Goal: Transaction & Acquisition: Purchase product/service

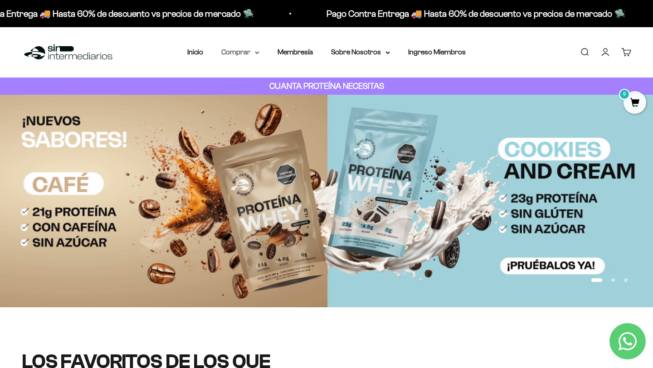
click at [250, 53] on summary "Comprar" at bounding box center [240, 52] width 38 height 12
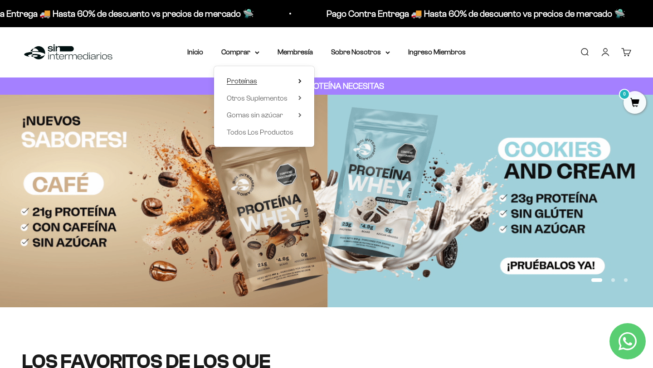
click at [297, 80] on summary "Proteínas" at bounding box center [264, 81] width 75 height 12
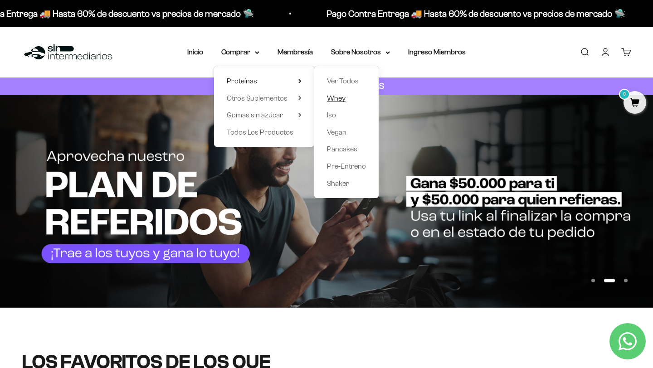
click at [340, 95] on span "Whey" at bounding box center [336, 98] width 19 height 8
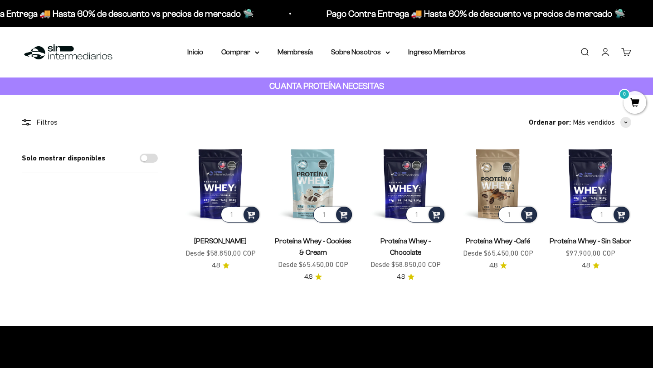
click at [45, 50] on img at bounding box center [68, 52] width 93 height 19
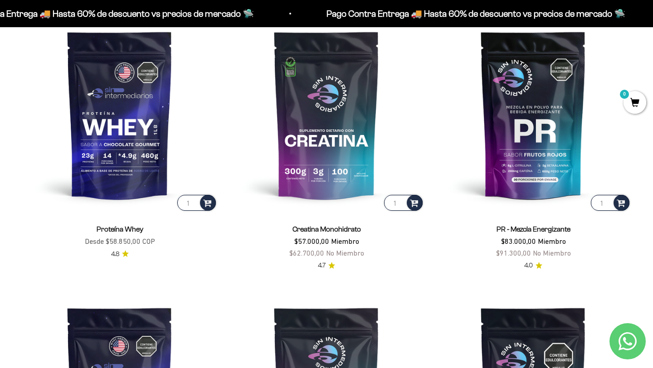
scroll to position [354, 0]
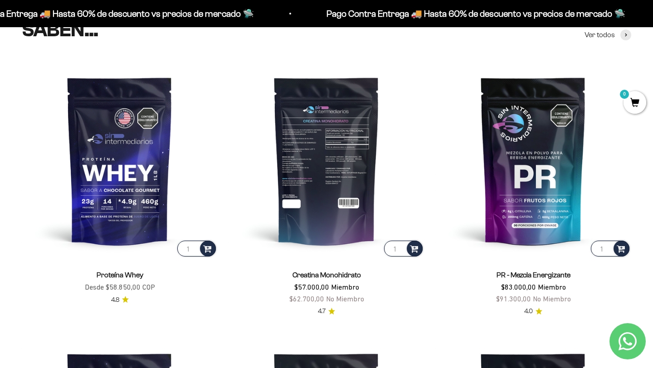
click at [325, 185] on img at bounding box center [326, 161] width 196 height 196
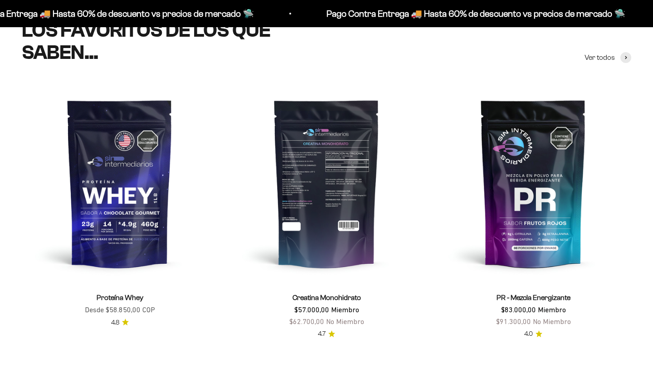
scroll to position [445, 0]
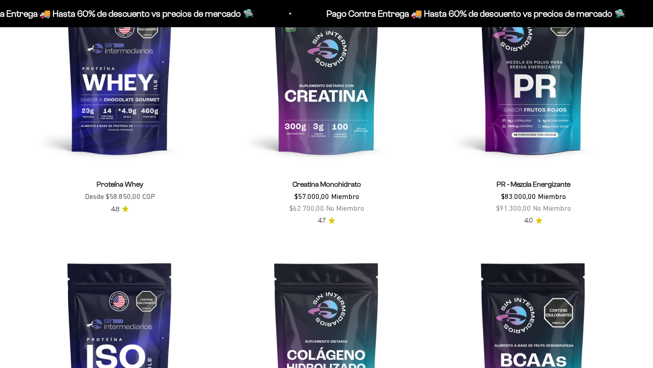
click at [321, 181] on link "Creatina Monohidrato" at bounding box center [326, 184] width 68 height 8
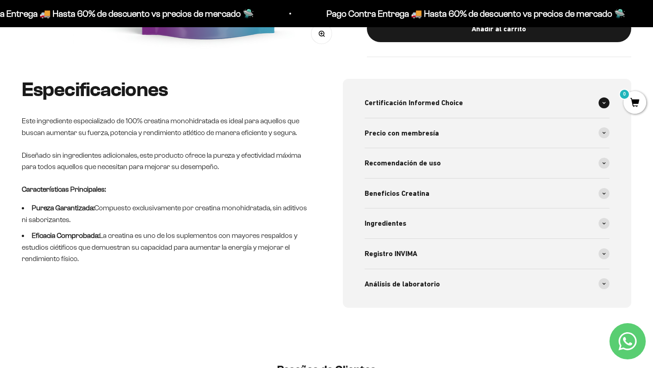
click at [597, 100] on div "Certificación Informed Choice" at bounding box center [486, 103] width 245 height 30
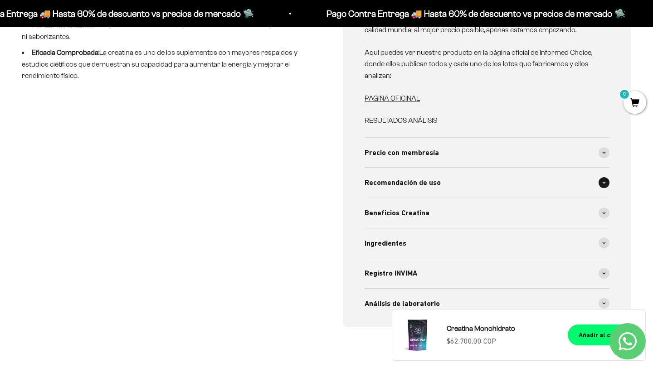
scroll to position [533, 0]
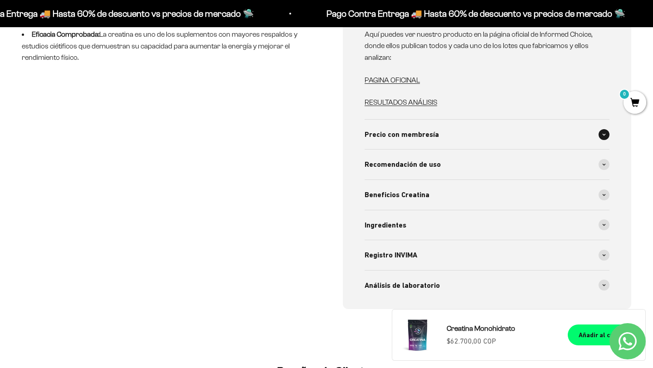
click at [468, 137] on div "Precio con membresía" at bounding box center [486, 135] width 245 height 30
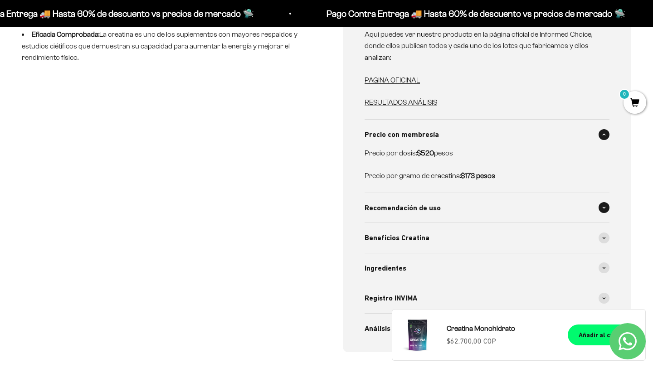
click at [454, 208] on div "Recomendación de uso" at bounding box center [486, 208] width 245 height 30
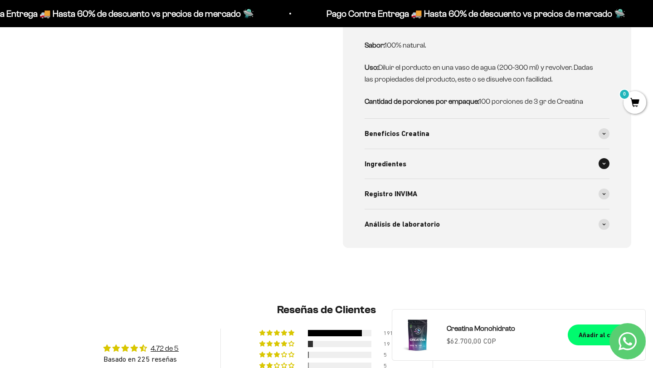
scroll to position [747, 0]
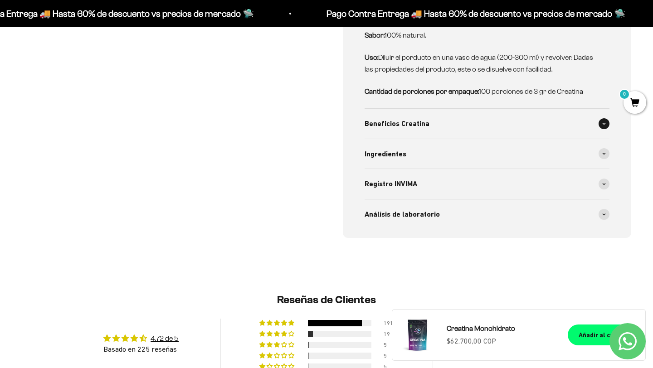
click at [443, 126] on div "Beneficios Creatina" at bounding box center [486, 124] width 245 height 30
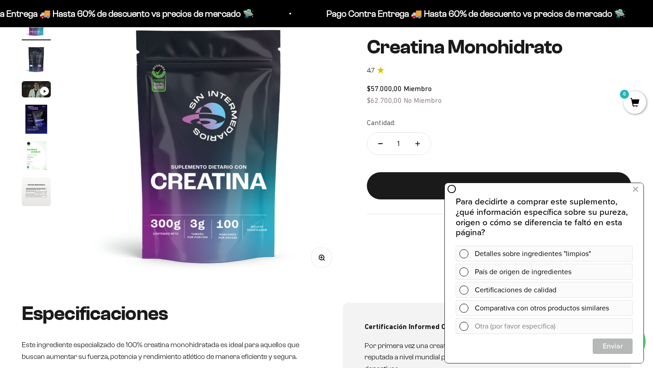
scroll to position [144, 0]
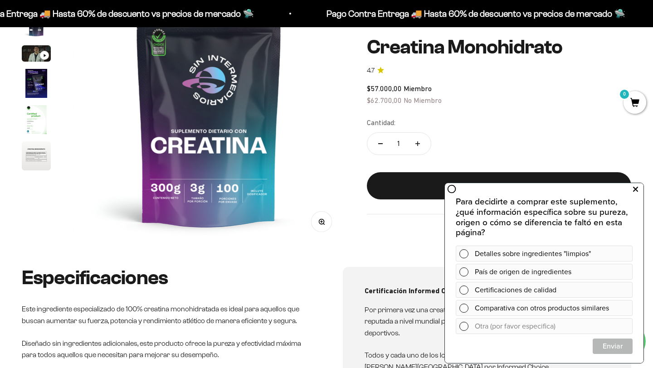
click at [638, 190] on button at bounding box center [635, 189] width 16 height 15
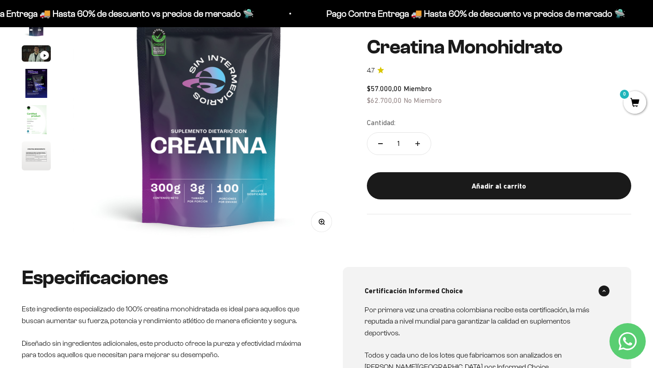
scroll to position [77, 0]
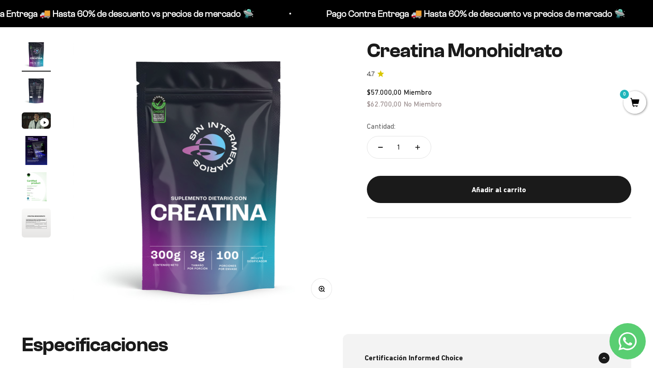
click at [506, 191] on div "Añadir al carrito" at bounding box center [499, 190] width 228 height 12
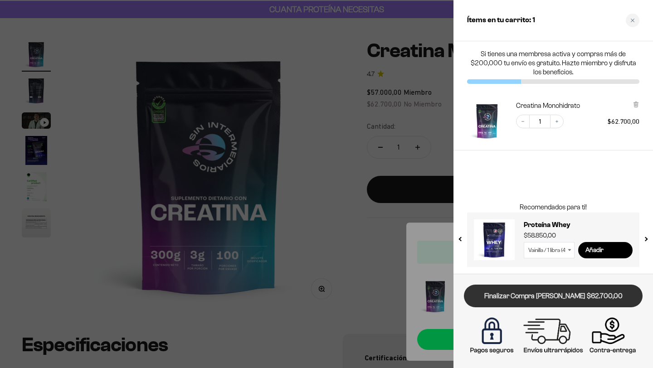
click at [551, 294] on link "Finalizar Compra [PERSON_NAME] $62.700,00" at bounding box center [553, 296] width 179 height 23
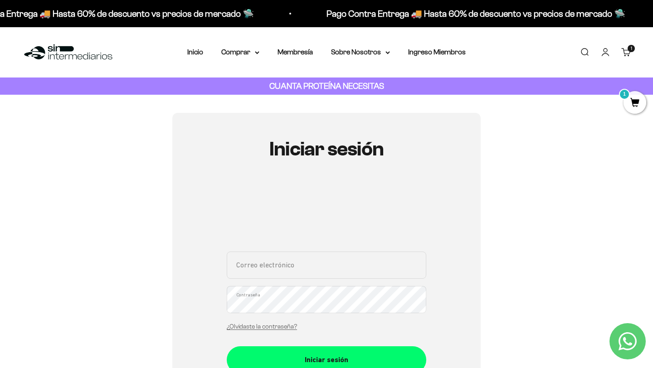
click at [627, 47] on cart-count "1 artículo 1" at bounding box center [630, 48] width 7 height 7
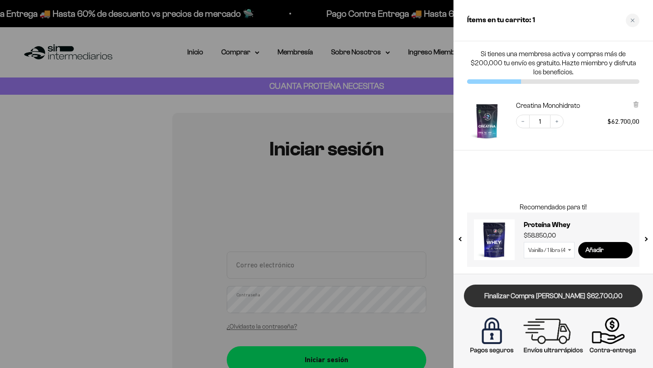
click at [562, 290] on link "Finalizar Compra [PERSON_NAME] $62.700,00" at bounding box center [553, 296] width 179 height 23
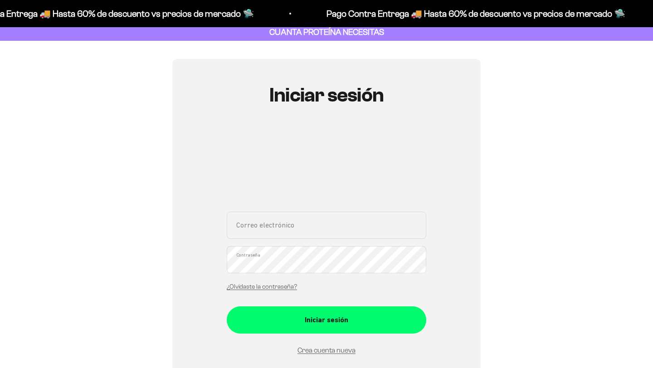
scroll to position [171, 0]
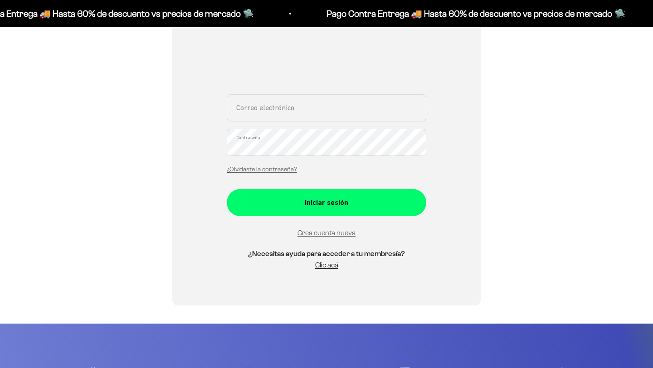
click at [291, 103] on input "Correo electrónico" at bounding box center [326, 107] width 199 height 27
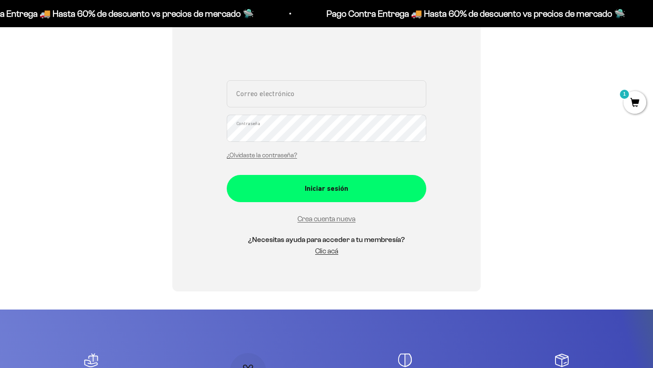
click at [330, 235] on h5 "¿Necesitas ayuda para acceder a tu membresía?" at bounding box center [326, 240] width 199 height 12
click at [318, 218] on link "Crea cuenta nueva" at bounding box center [326, 219] width 58 height 8
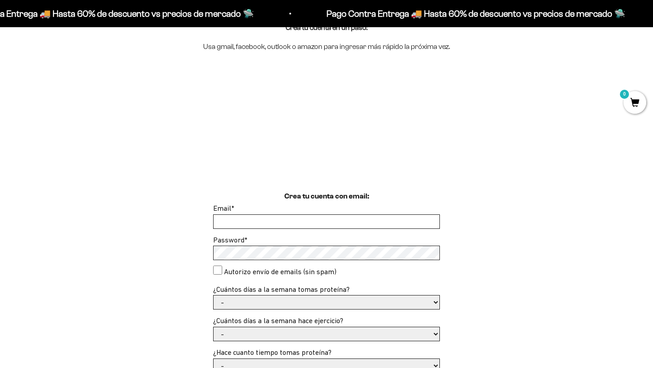
scroll to position [249, 0]
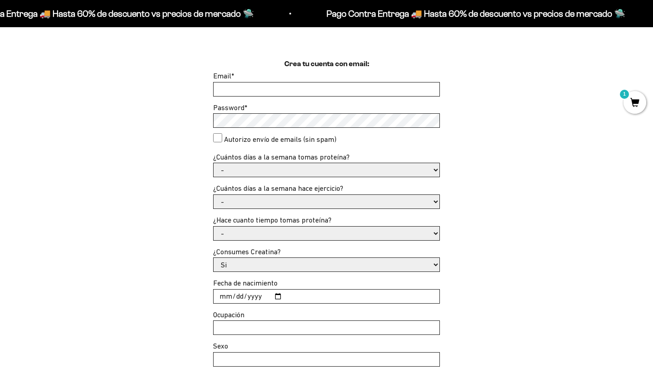
click at [277, 92] on input "Email *" at bounding box center [326, 89] width 226 height 14
type input "[EMAIL_ADDRESS][DOMAIN_NAME]"
click at [217, 137] on consent"] "Autorizo envío de emails (sin spam)" at bounding box center [217, 137] width 9 height 9
checkbox consent"] "true"
click at [256, 168] on select "- 1 o 2 3 a 5 6 o 7" at bounding box center [326, 170] width 226 height 14
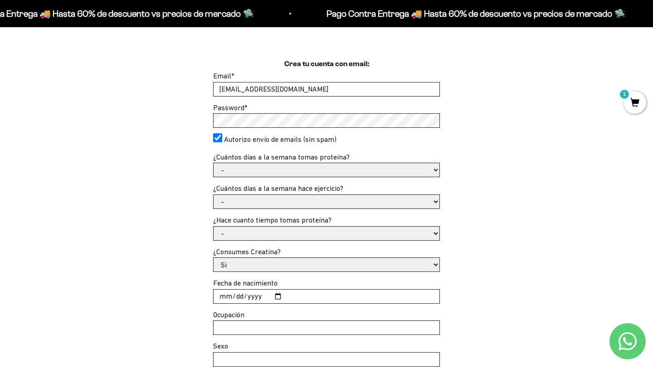
select select "3 a 5"
click at [213, 163] on select "- 1 o 2 3 a 5 6 o 7" at bounding box center [326, 170] width 226 height 14
click at [263, 203] on select "- No hago 1 a 2 días 3 a 5 días 6 o 7 días" at bounding box center [326, 202] width 226 height 14
select select "3 a 5 días"
click at [213, 195] on select "- No hago 1 a 2 días 3 a 5 días 6 o 7 días" at bounding box center [326, 202] width 226 height 14
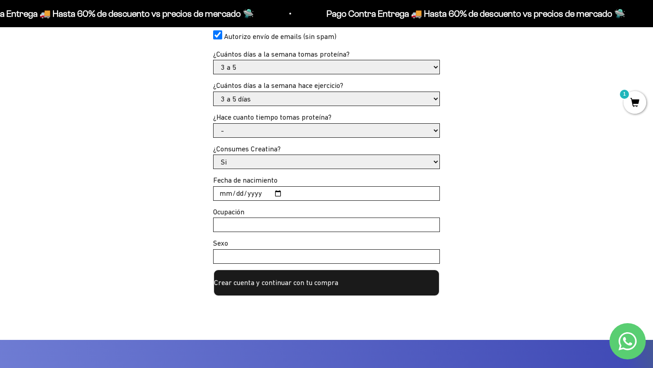
scroll to position [364, 0]
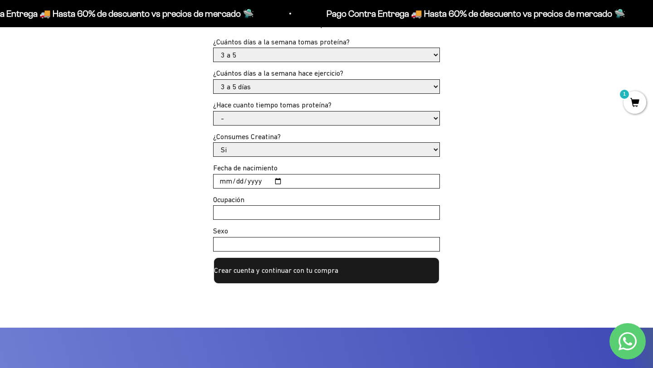
click at [262, 118] on select "- Apenas estoy empezando Menos de 6 meses Más de 6 meses Hace más de un año" at bounding box center [326, 118] width 226 height 14
select select "Más de 6 meses"
click at [213, 111] on select "- Apenas estoy empezando Menos de 6 meses Más de 6 meses Hace más de un año" at bounding box center [326, 118] width 226 height 14
click at [252, 180] on input "Fecha de nacimiento" at bounding box center [326, 182] width 226 height 14
click at [308, 184] on input "Fecha de nacimiento" at bounding box center [326, 182] width 226 height 14
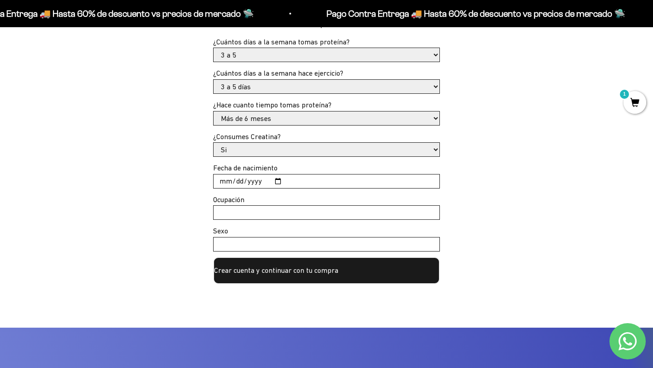
click at [285, 183] on input "Fecha de nacimiento" at bounding box center [326, 182] width 226 height 14
click at [276, 183] on input "Fecha de nacimiento" at bounding box center [326, 182] width 226 height 14
type input "[DATE]"
click at [266, 214] on input "Ocupación" at bounding box center [326, 213] width 226 height 14
type input "CEO"
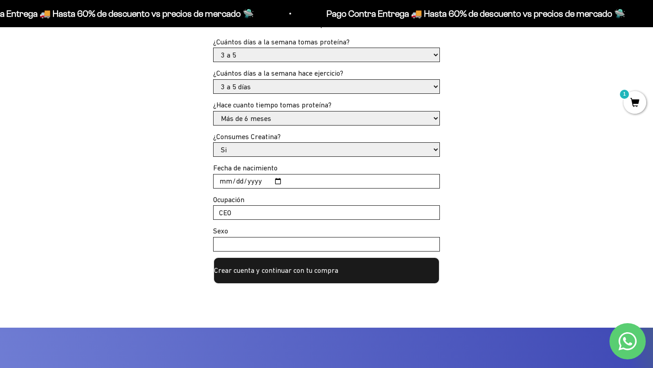
click at [250, 248] on input "Sexo" at bounding box center [326, 245] width 226 height 14
type input "hombre"
click at [308, 268] on button "Crear cuenta y continuar con tu compra" at bounding box center [326, 270] width 227 height 27
